Goal: Information Seeking & Learning: Learn about a topic

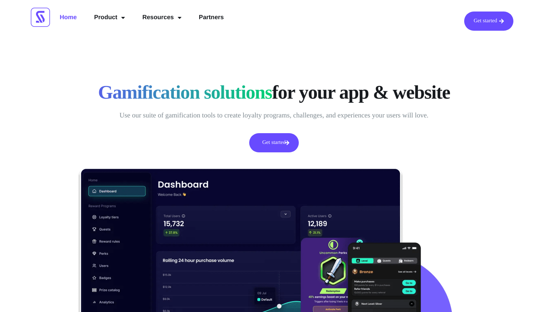
click at [276, 142] on link "Get started" at bounding box center [273, 142] width 49 height 19
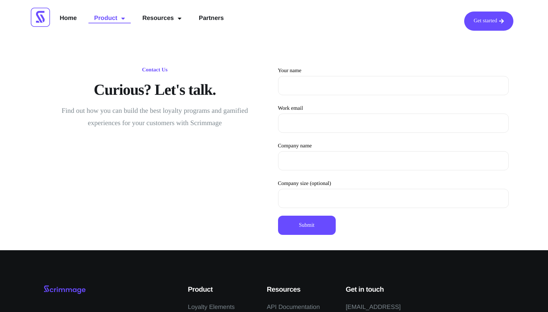
click at [108, 15] on link "Product" at bounding box center [109, 19] width 42 height 14
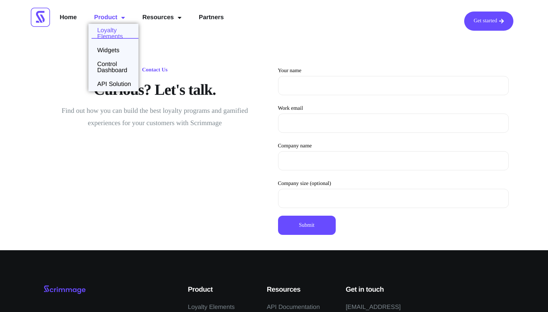
click at [106, 32] on link "Loyalty Elements" at bounding box center [113, 34] width 50 height 12
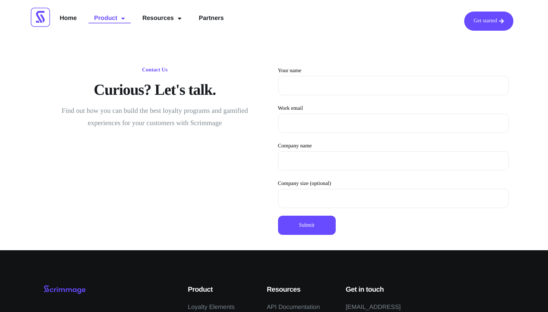
click at [104, 20] on link "Product" at bounding box center [109, 19] width 42 height 14
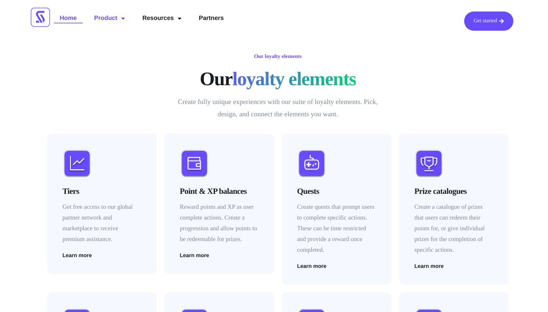
click at [77, 20] on link "Home" at bounding box center [68, 19] width 28 height 14
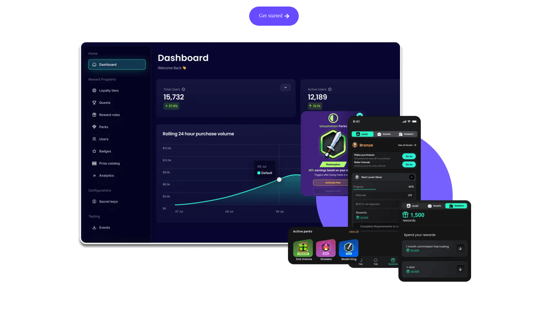
scroll to position [192, 0]
